Goal: Check status: Check status

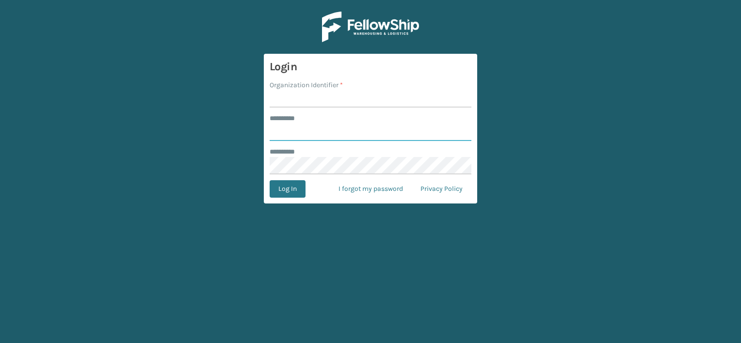
type input "***"
click at [319, 102] on input "Organization Identifier *" at bounding box center [371, 98] width 202 height 17
drag, startPoint x: 305, startPoint y: 99, endPoint x: 454, endPoint y: 105, distance: 148.4
click at [454, 105] on input "LIFESTYLE SOLUTIONS VENTURES LLC" at bounding box center [371, 98] width 202 height 17
type input "LIFESTYLE"
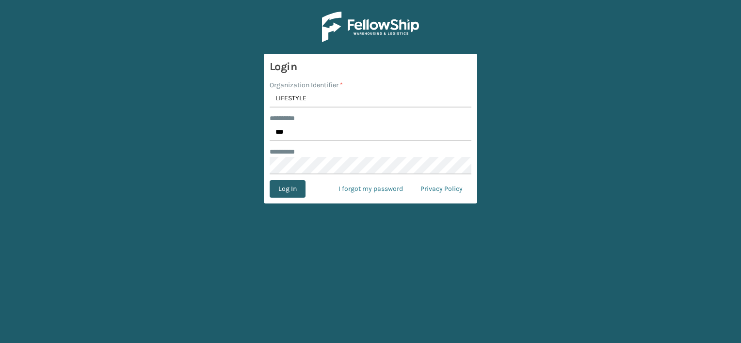
click at [290, 187] on button "Log In" at bounding box center [288, 188] width 36 height 17
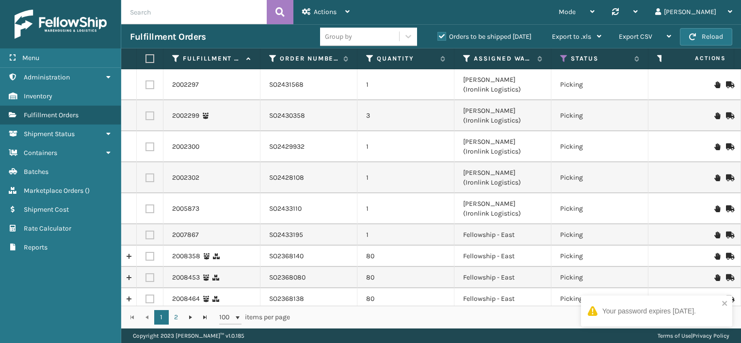
paste input "PO48339"
click at [282, 5] on icon at bounding box center [279, 12] width 9 height 15
type input "PO48339"
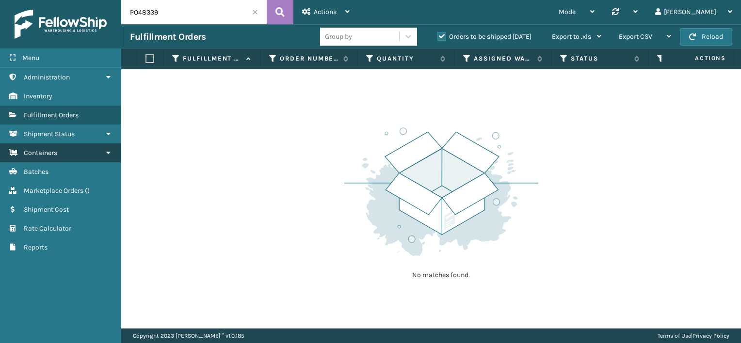
click at [70, 159] on link "Containers" at bounding box center [60, 152] width 121 height 19
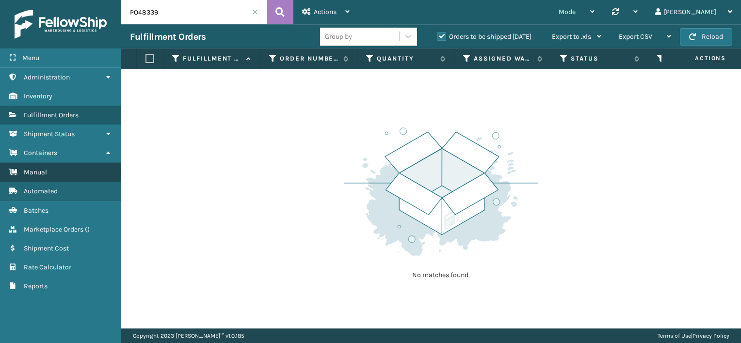
click at [67, 176] on link "Manual" at bounding box center [60, 172] width 121 height 19
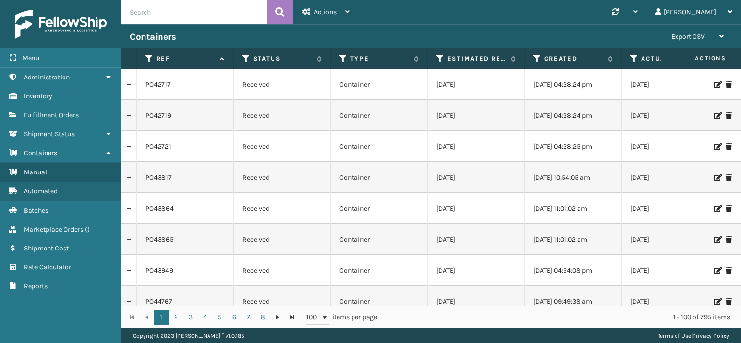
paste input "PO48339"
click at [283, 9] on icon at bounding box center [279, 12] width 9 height 15
type input "PO48339"
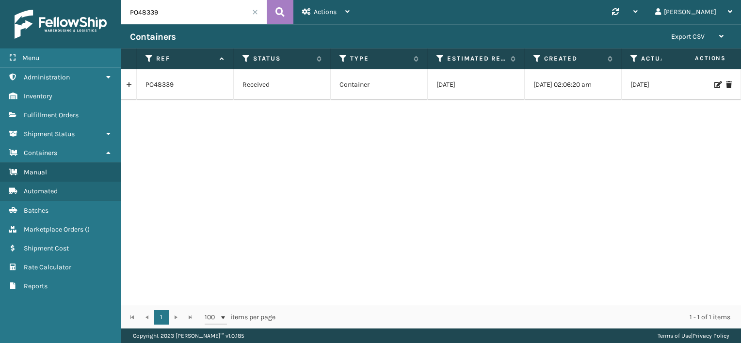
click at [129, 84] on link at bounding box center [128, 85] width 15 height 16
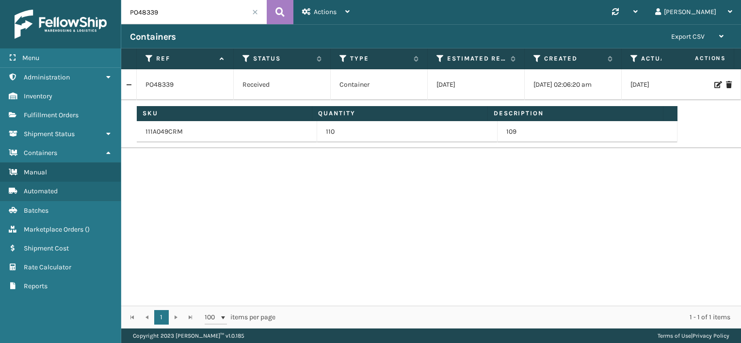
click at [286, 192] on div "PO48339 Received Container [DATE] [DATE] 02:06:20 am 08/11/2025 [PERSON_NAME] (…" at bounding box center [430, 187] width 619 height 237
